Goal: Check status: Check status

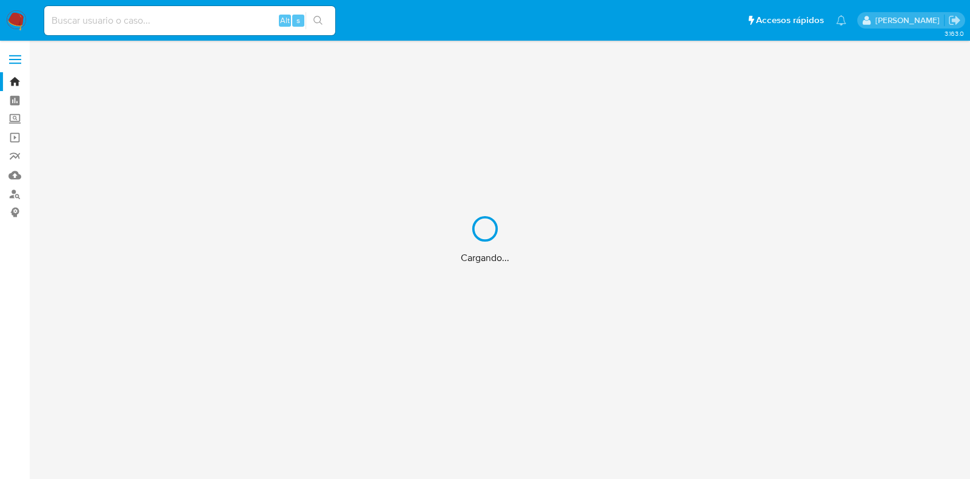
click at [190, 24] on div "Cargando..." at bounding box center [485, 239] width 970 height 479
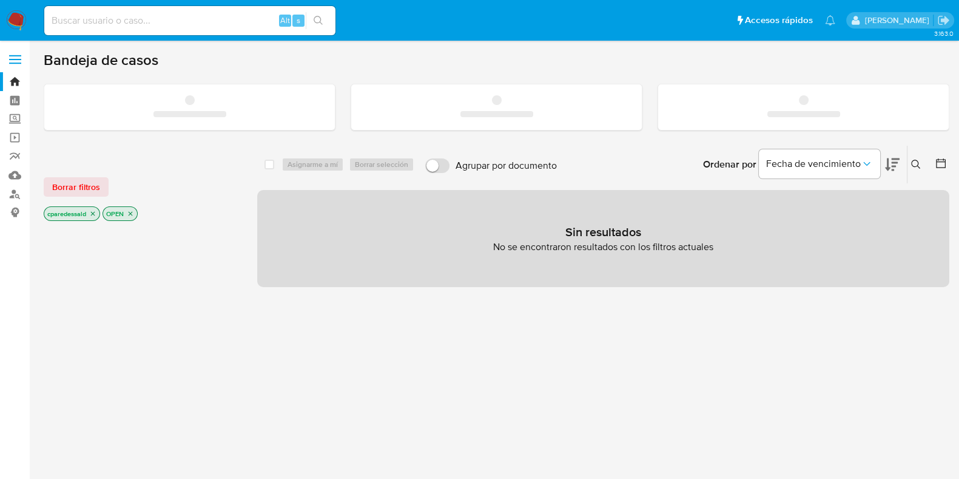
click at [78, 21] on input at bounding box center [189, 21] width 291 height 16
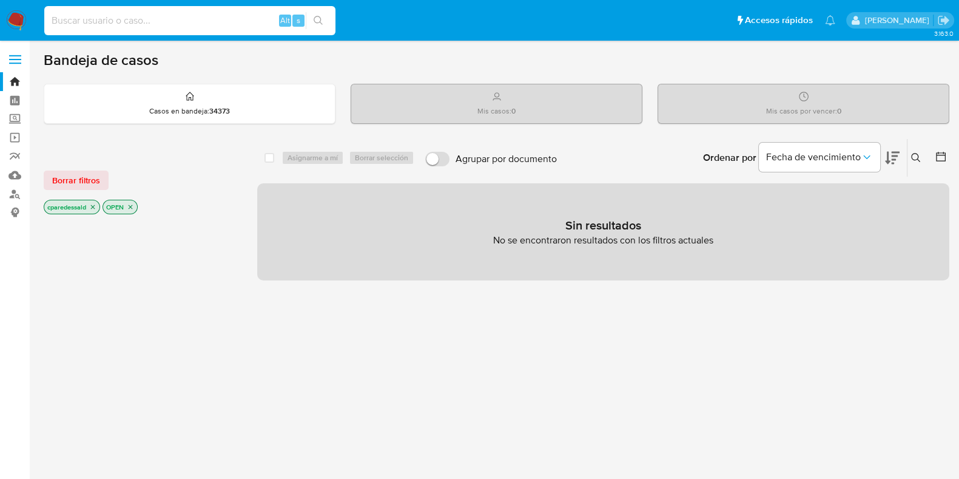
paste input "0b823db8adcdca431493b1cd19426c29"
type input "0b823db8adcdca431493b1cd19426c29"
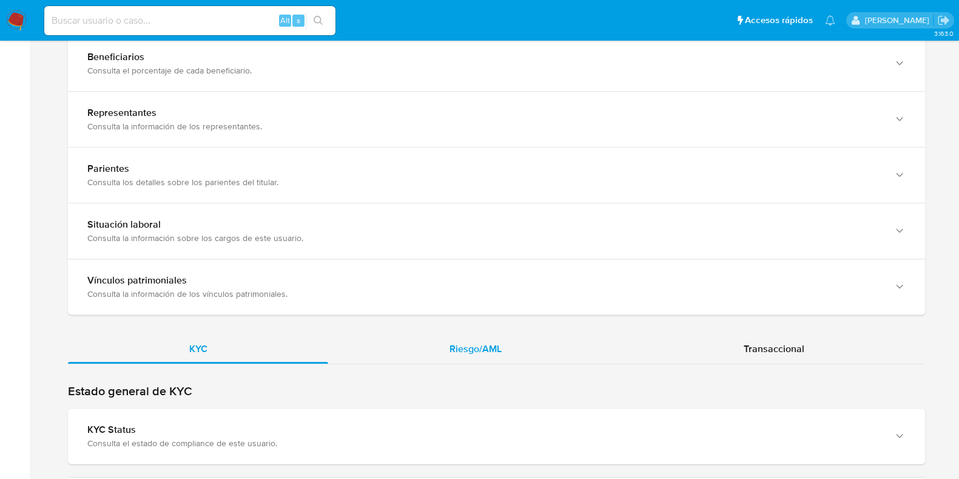
click at [503, 349] on div "Riesgo/AML" at bounding box center [475, 348] width 294 height 29
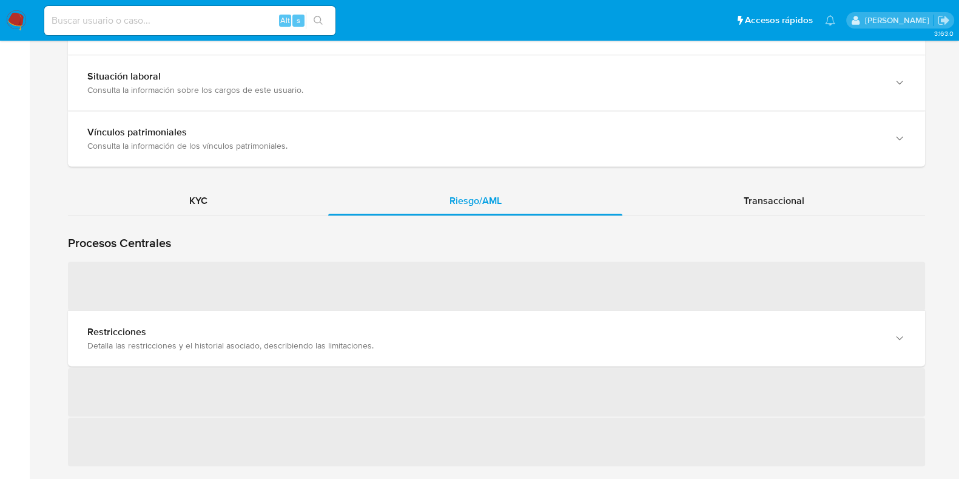
scroll to position [1061, 0]
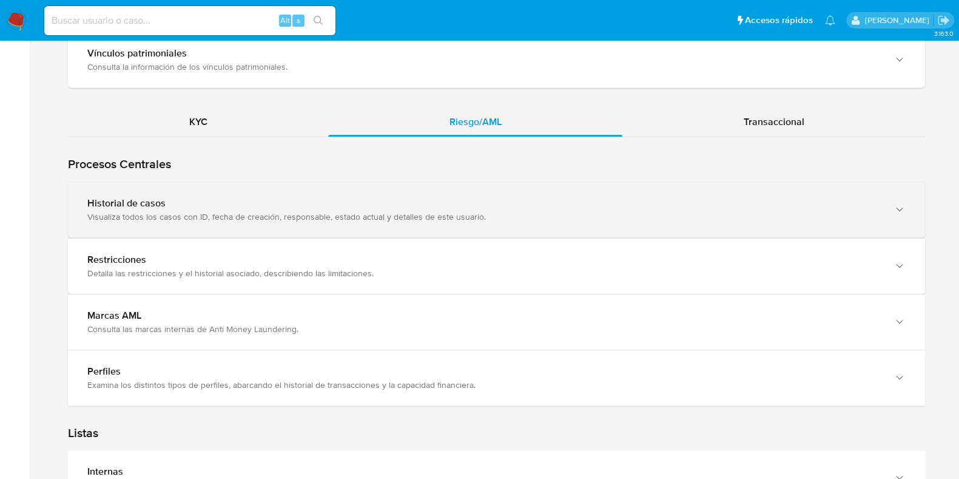
click at [365, 201] on div "Historial de casos" at bounding box center [484, 203] width 794 height 12
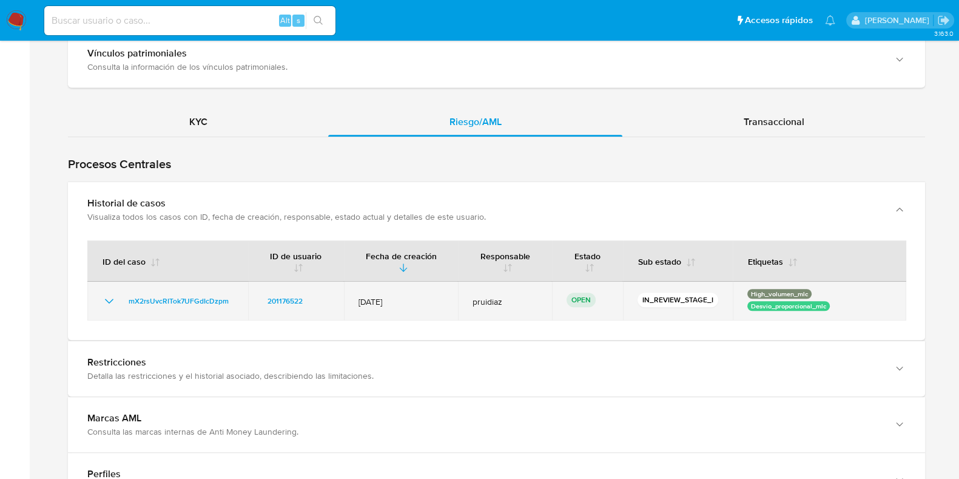
drag, startPoint x: 360, startPoint y: 297, endPoint x: 398, endPoint y: 298, distance: 38.2
click at [398, 298] on span "12/Sept/2025" at bounding box center [400, 301] width 85 height 11
click at [381, 300] on span "12/Sept/2025" at bounding box center [400, 301] width 85 height 11
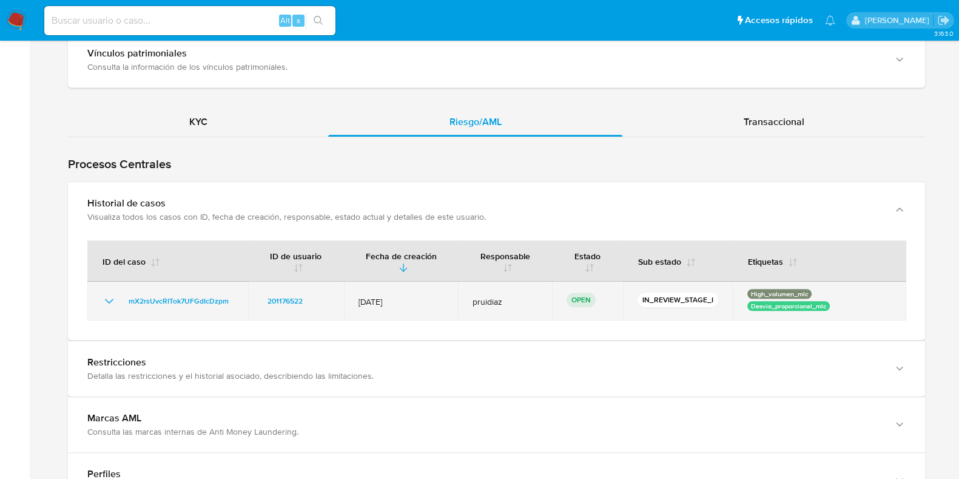
click at [381, 300] on span "12/Sept/2025" at bounding box center [400, 301] width 85 height 11
